Goal: Task Accomplishment & Management: Manage account settings

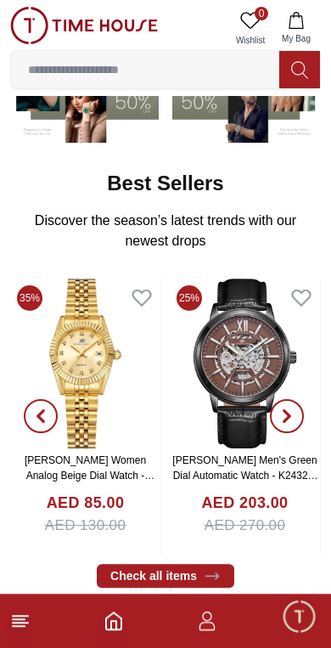
scroll to position [192, 0]
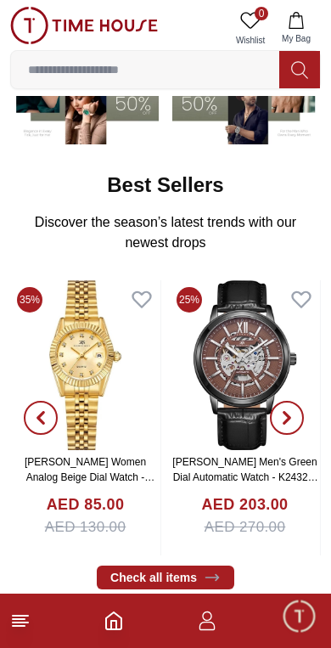
click at [294, 613] on span "Minimize live chat window" at bounding box center [298, 615] width 49 height 49
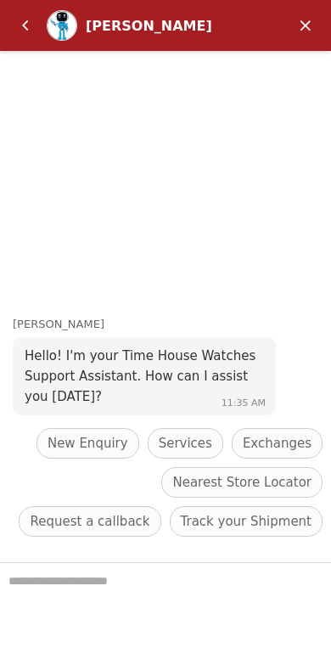
click at [20, 27] on em "Back" at bounding box center [25, 25] width 34 height 34
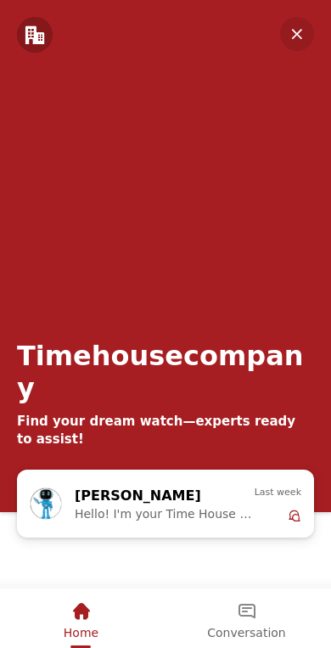
click at [292, 30] on em "Minimize" at bounding box center [297, 34] width 34 height 34
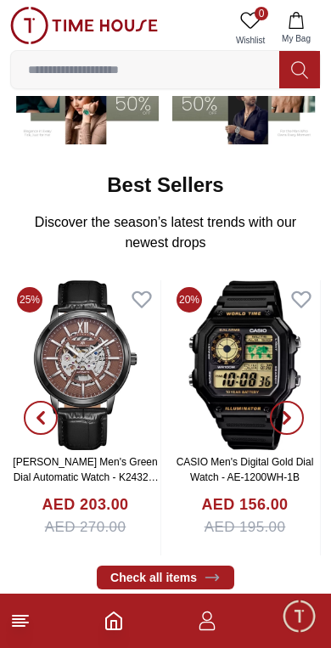
click at [196, 601] on footer at bounding box center [165, 620] width 331 height 54
click at [215, 612] on icon "button" at bounding box center [207, 620] width 20 height 20
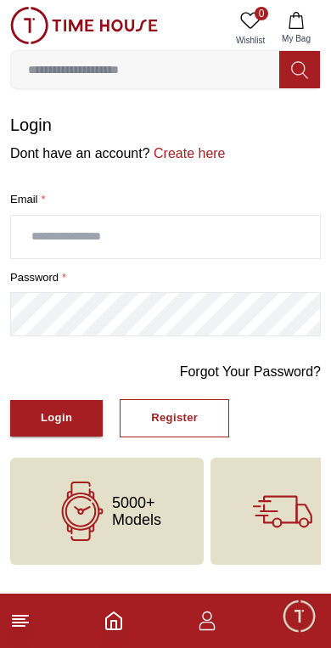
click at [215, 621] on icon "button" at bounding box center [207, 620] width 20 height 20
click at [29, 256] on input "text" at bounding box center [165, 237] width 309 height 42
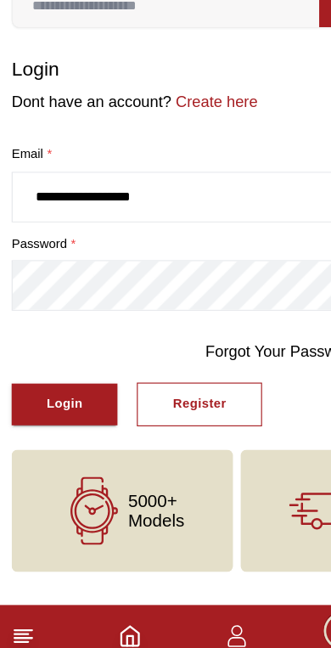
type input "**********"
click at [239, 362] on link "Forgot Your Password?" at bounding box center [250, 372] width 141 height 20
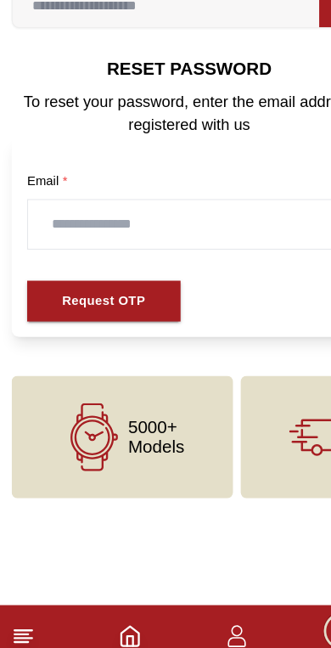
click at [46, 226] on div "Email *" at bounding box center [166, 254] width 284 height 78
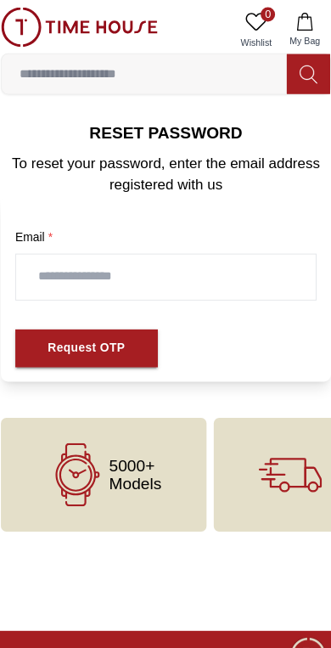
click at [66, 271] on input "text" at bounding box center [166, 260] width 282 height 42
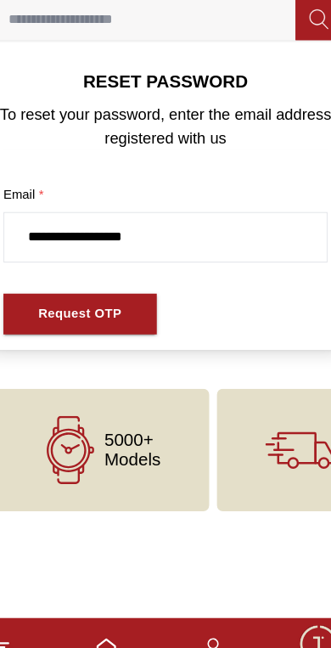
type input "**********"
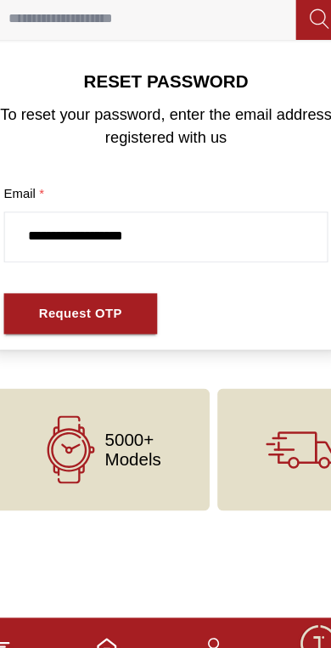
click at [54, 318] on div "Request OTP" at bounding box center [90, 328] width 73 height 20
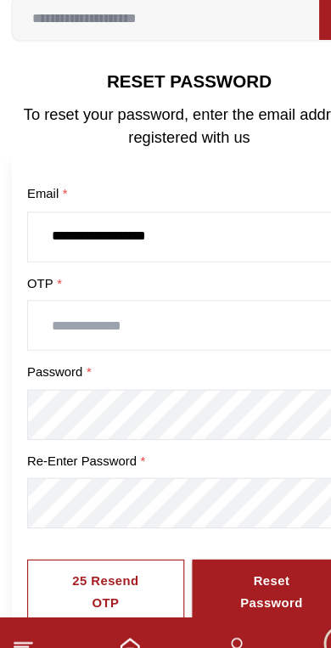
click at [241, 317] on input "text" at bounding box center [166, 338] width 282 height 42
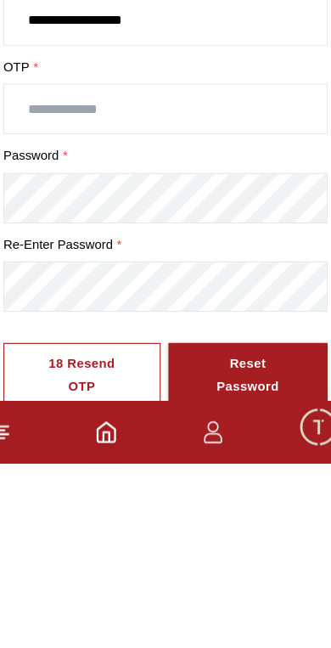
scroll to position [14, 0]
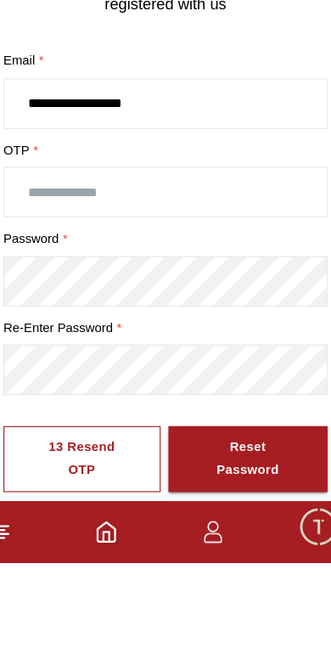
click at [42, 302] on input "text" at bounding box center [166, 323] width 282 height 42
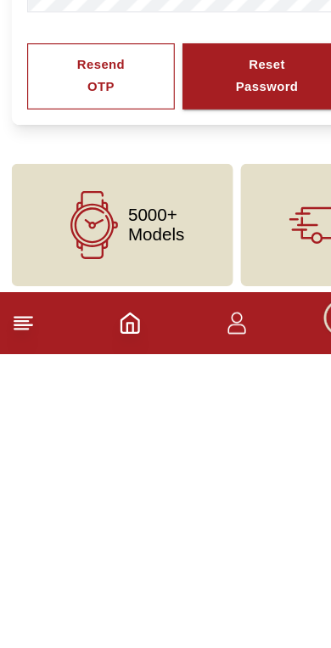
scroll to position [167, 0]
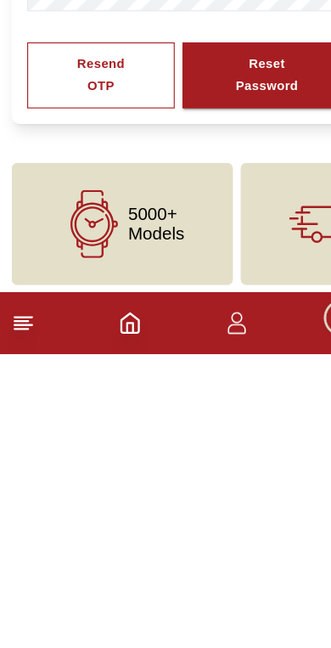
click at [53, 375] on button "Resend OTP" at bounding box center [88, 404] width 129 height 58
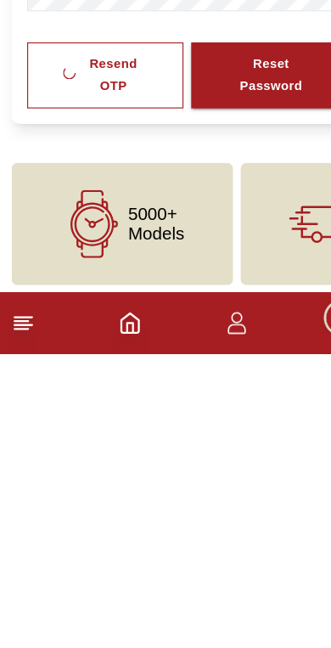
scroll to position [172, 0]
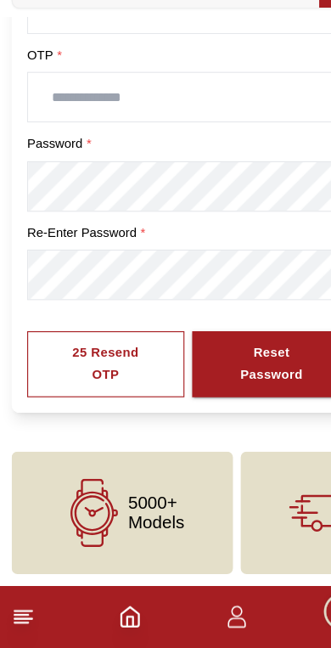
click at [53, 145] on input "text" at bounding box center [166, 166] width 282 height 42
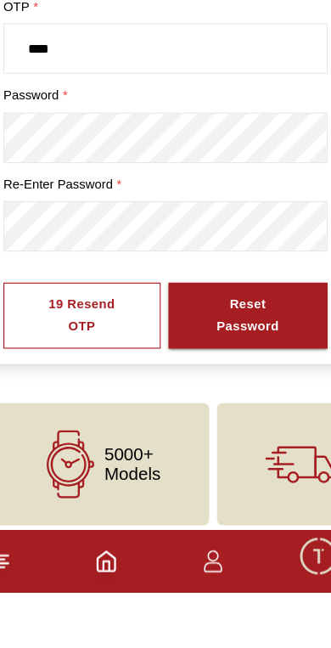
type input "****"
click at [220, 386] on div "Reset Password" at bounding box center [238, 405] width 78 height 39
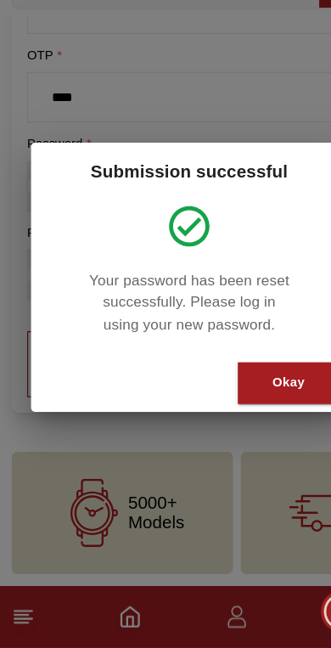
click at [235, 398] on button "Okay" at bounding box center [252, 416] width 89 height 37
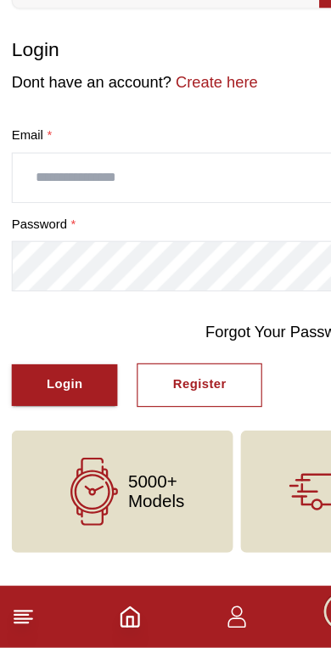
click at [96, 216] on input "text" at bounding box center [165, 237] width 309 height 42
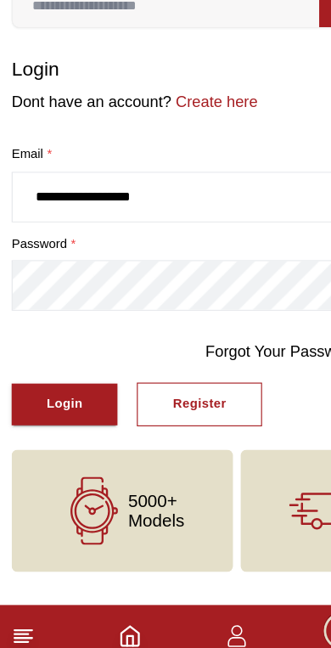
type input "**********"
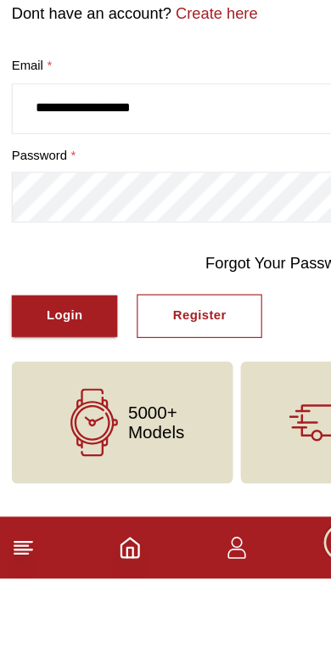
click at [201, 399] on button "Register" at bounding box center [175, 418] width 110 height 38
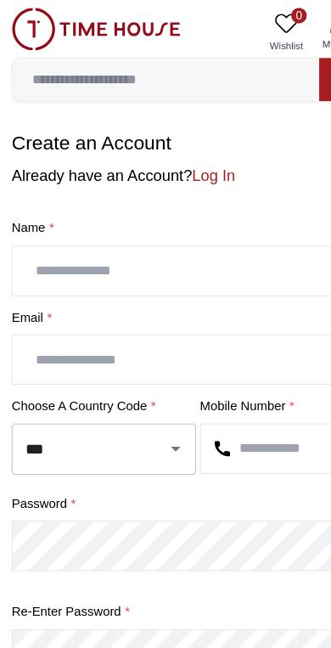
click at [28, 22] on img at bounding box center [84, 25] width 148 height 37
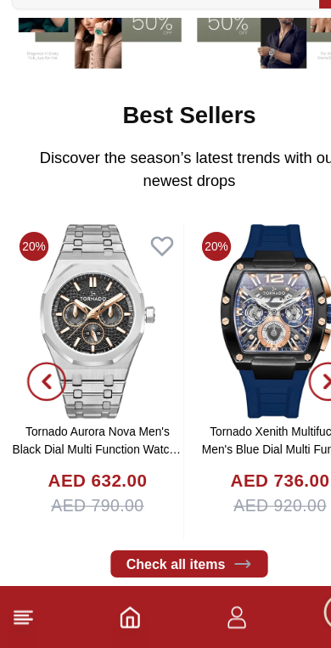
scroll to position [207, 0]
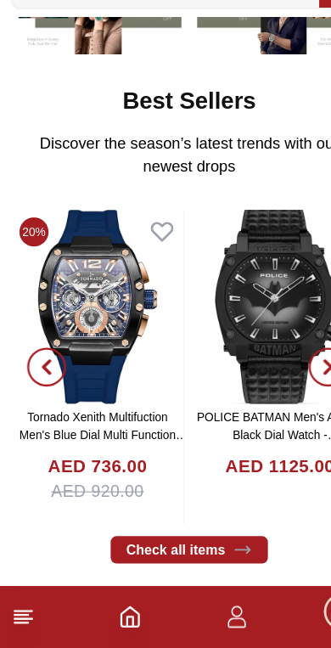
click at [205, 610] on icon "button" at bounding box center [207, 620] width 20 height 20
click at [204, 610] on icon "button" at bounding box center [207, 620] width 20 height 20
click at [215, 610] on icon "button" at bounding box center [207, 620] width 20 height 20
click at [211, 610] on icon "button" at bounding box center [207, 620] width 20 height 20
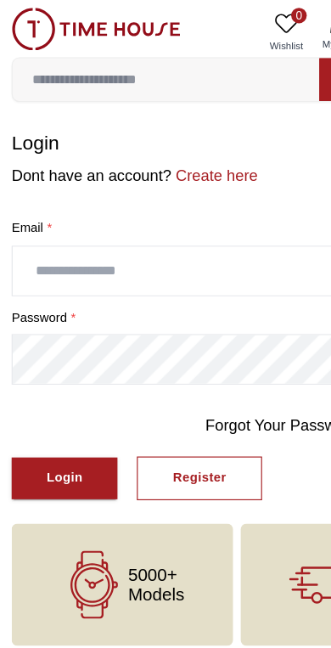
click at [197, 253] on input "text" at bounding box center [165, 237] width 309 height 42
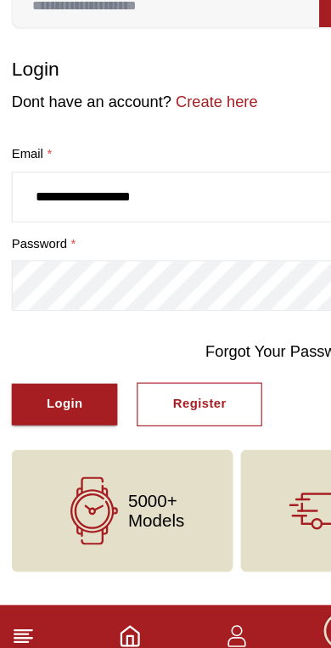
type input "**********"
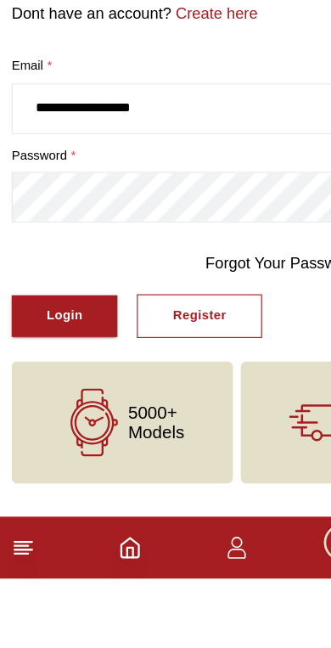
click at [72, 408] on div "Login" at bounding box center [56, 418] width 31 height 20
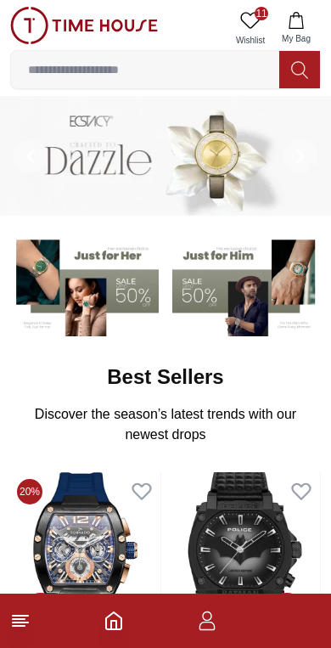
click at [248, 18] on icon at bounding box center [250, 20] width 20 height 20
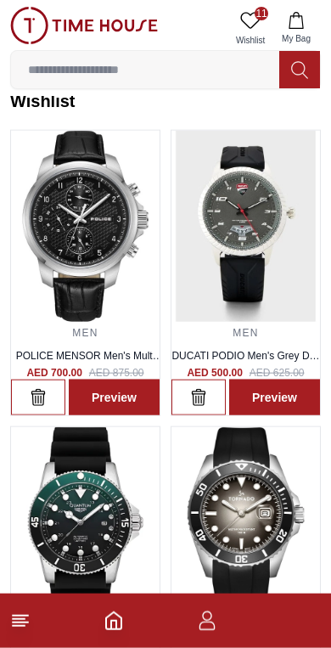
scroll to position [25, 0]
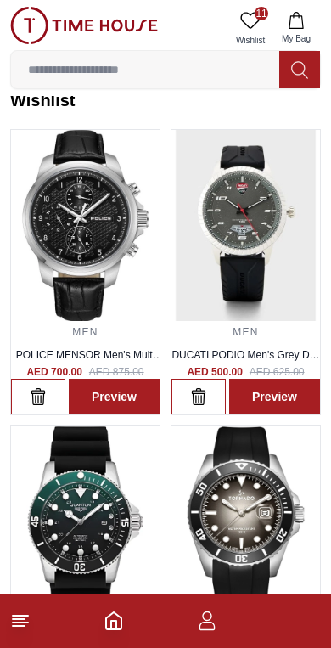
click at [125, 274] on img at bounding box center [85, 225] width 149 height 191
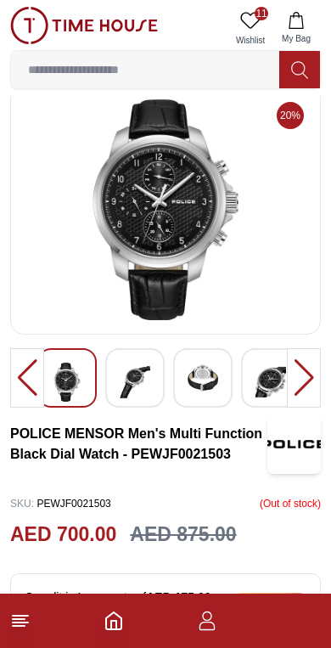
click at [246, 271] on img at bounding box center [166, 209] width 282 height 221
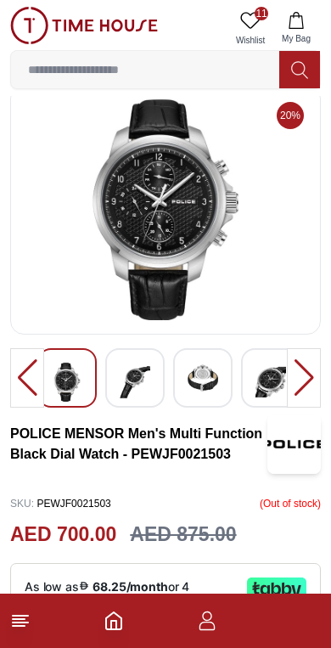
click at [208, 365] on img at bounding box center [203, 378] width 31 height 31
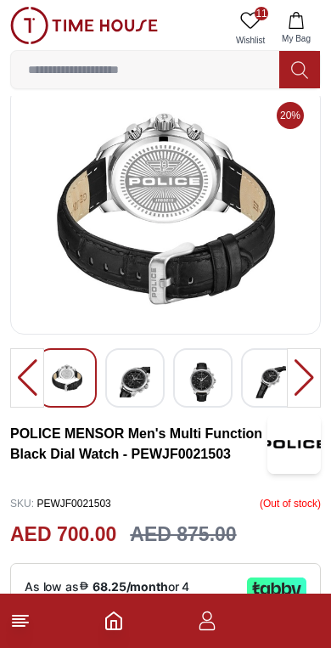
click at [143, 386] on img at bounding box center [135, 382] width 31 height 39
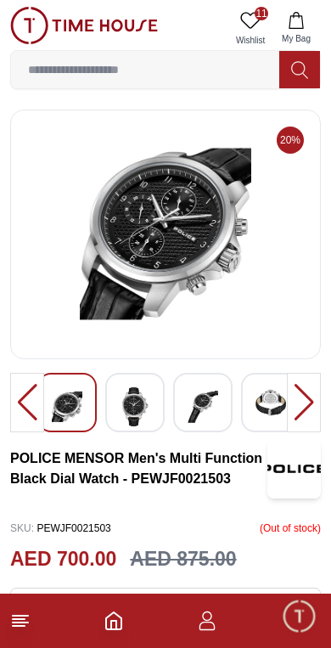
click at [268, 5] on div "11 Wishlist My Bag Help Our Stores My Account 11 Wishlist My Bag" at bounding box center [165, 48] width 311 height 96
click at [247, 14] on icon at bounding box center [250, 20] width 20 height 20
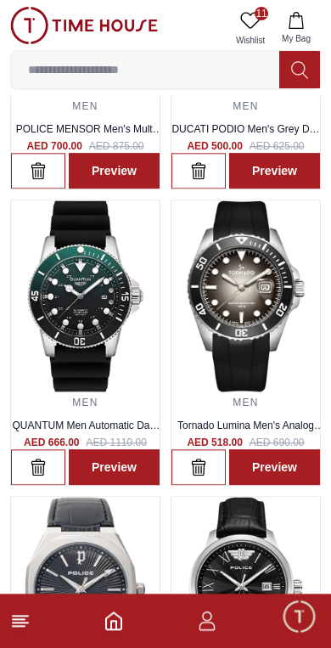
scroll to position [250, 0]
click at [89, 277] on img at bounding box center [85, 295] width 149 height 191
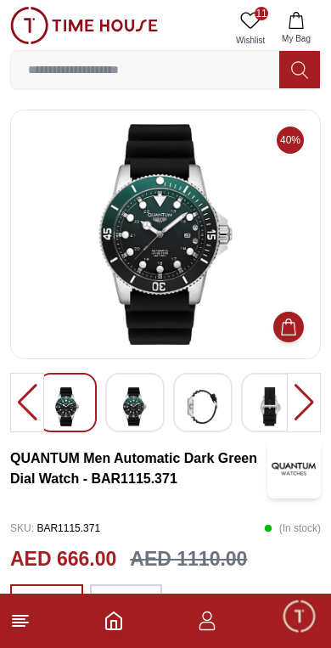
click at [216, 390] on img at bounding box center [203, 406] width 31 height 39
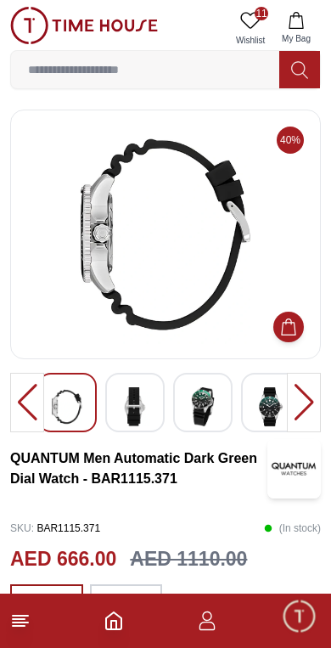
click at [147, 401] on img at bounding box center [135, 406] width 31 height 39
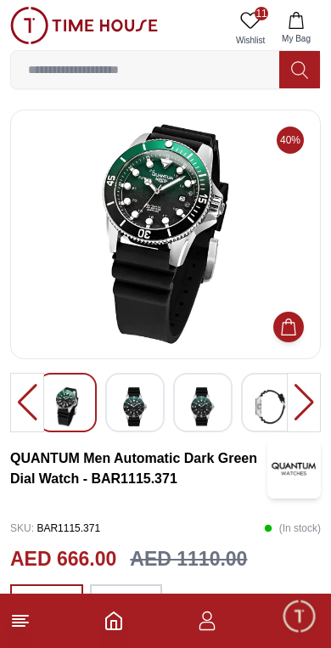
click at [217, 388] on img at bounding box center [203, 406] width 31 height 39
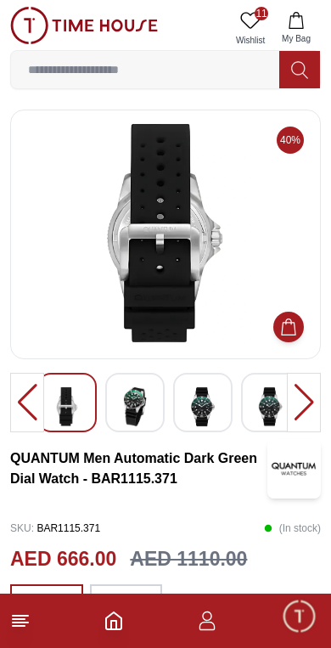
click at [249, 26] on icon at bounding box center [250, 20] width 20 height 20
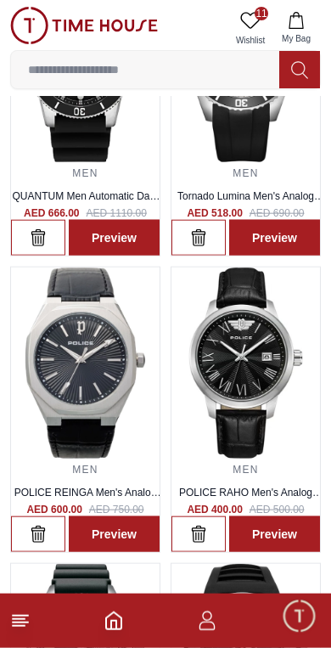
scroll to position [487, 0]
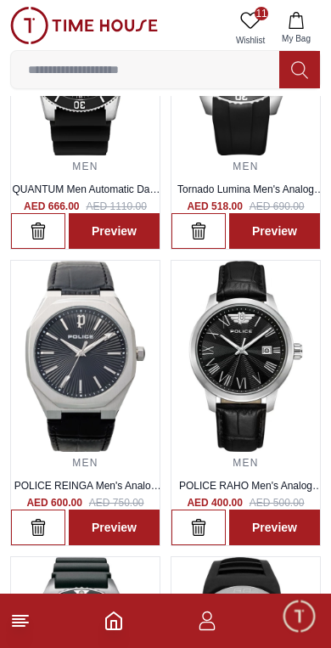
click at [44, 538] on button "button" at bounding box center [38, 527] width 54 height 36
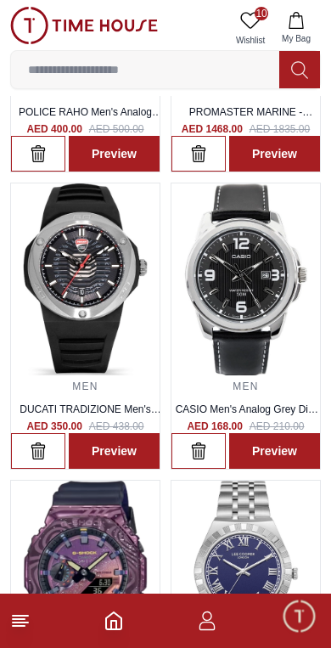
scroll to position [866, 0]
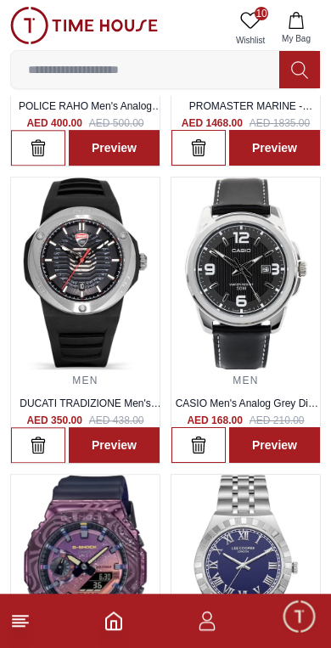
click at [274, 295] on img at bounding box center [246, 272] width 149 height 191
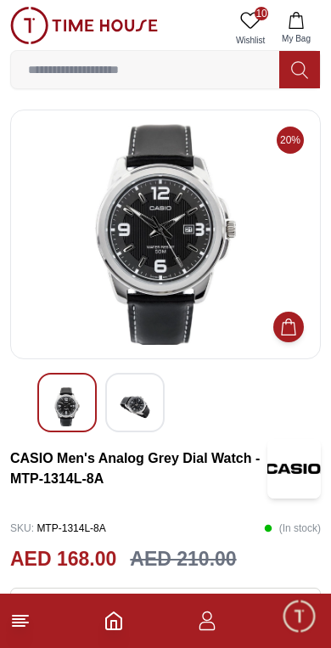
click at [121, 430] on div at bounding box center [134, 402] width 59 height 59
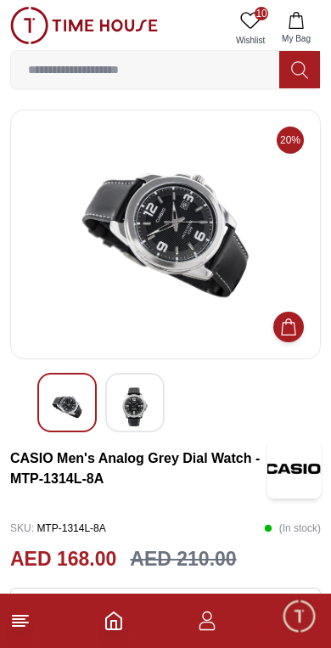
click at [269, 246] on img at bounding box center [166, 234] width 282 height 221
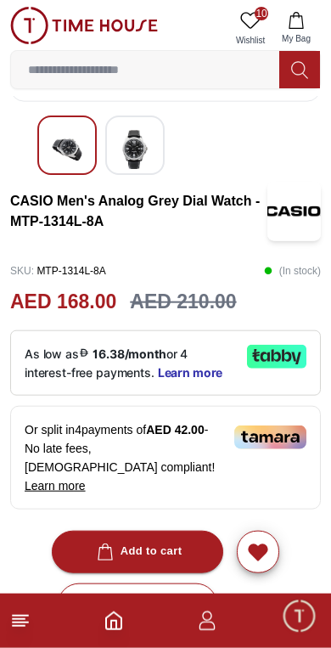
scroll to position [259, 0]
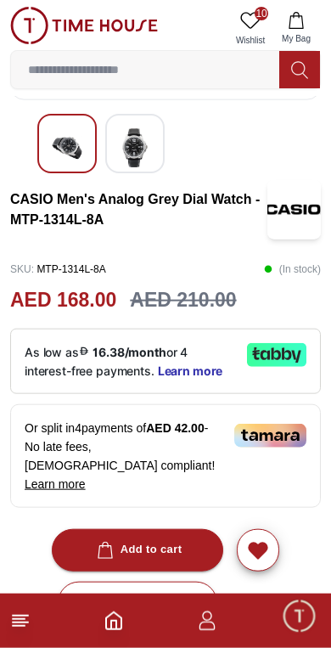
click at [211, 433] on div "Or split in 4 payments of AED 42.00 - No late fees, Sharia compliant! Learn more" at bounding box center [165, 456] width 311 height 104
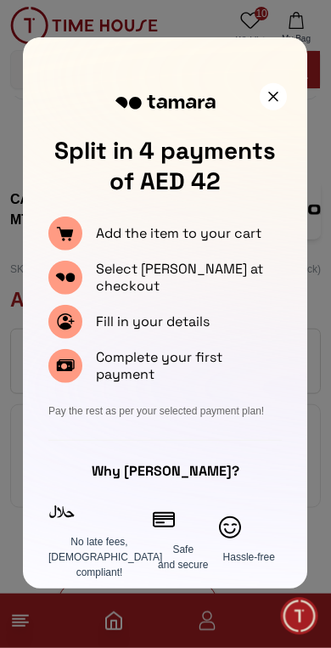
scroll to position [260, 0]
click at [268, 102] on icon at bounding box center [273, 97] width 10 height 10
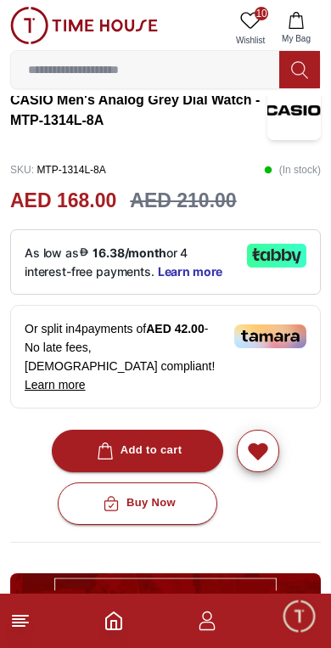
scroll to position [363, 0]
